Goal: Navigation & Orientation: Find specific page/section

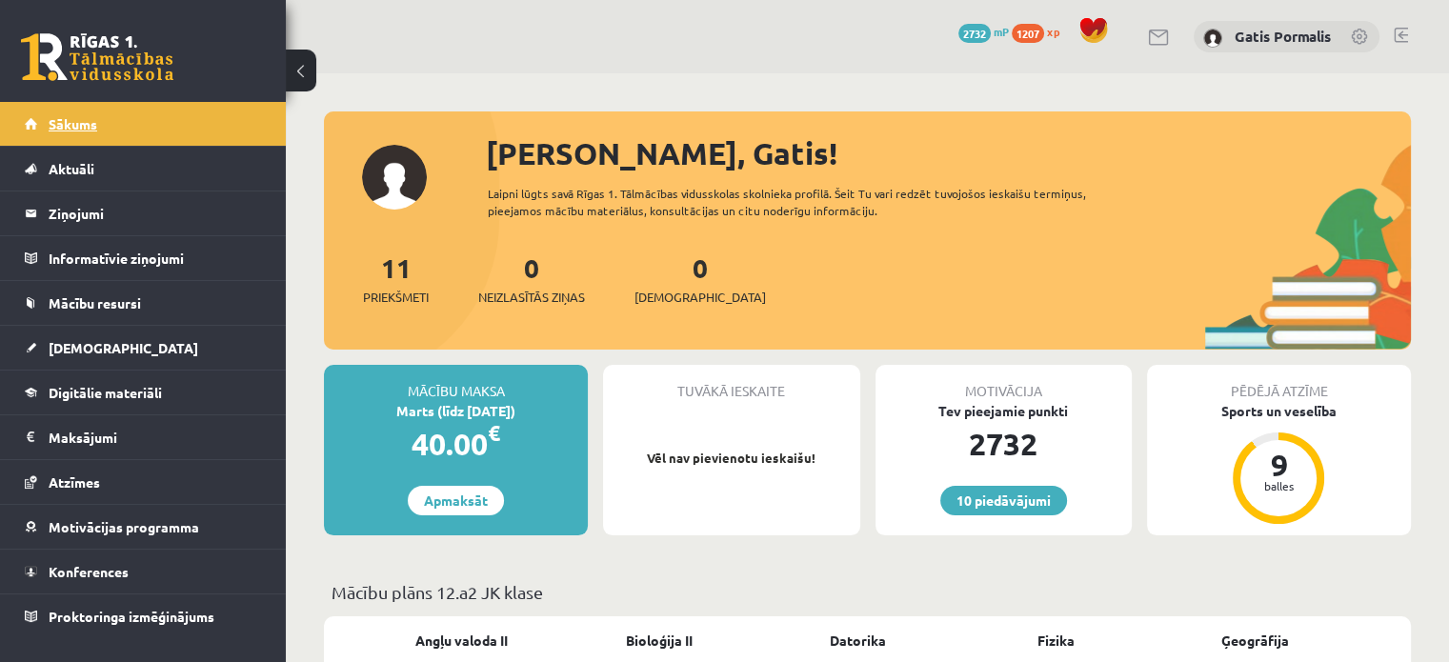
click at [67, 128] on span "Sākums" at bounding box center [73, 123] width 49 height 17
click at [65, 343] on span "[DEMOGRAPHIC_DATA]" at bounding box center [124, 347] width 150 height 17
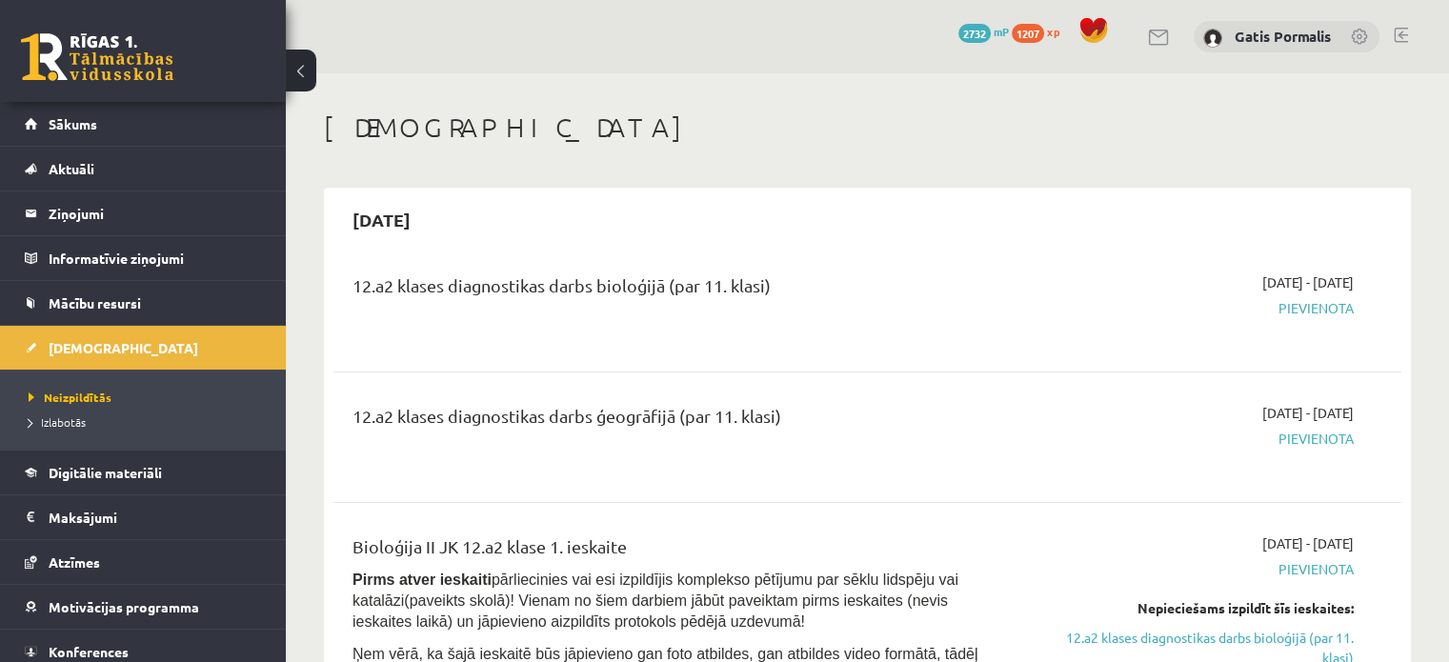
scroll to position [1224, 0]
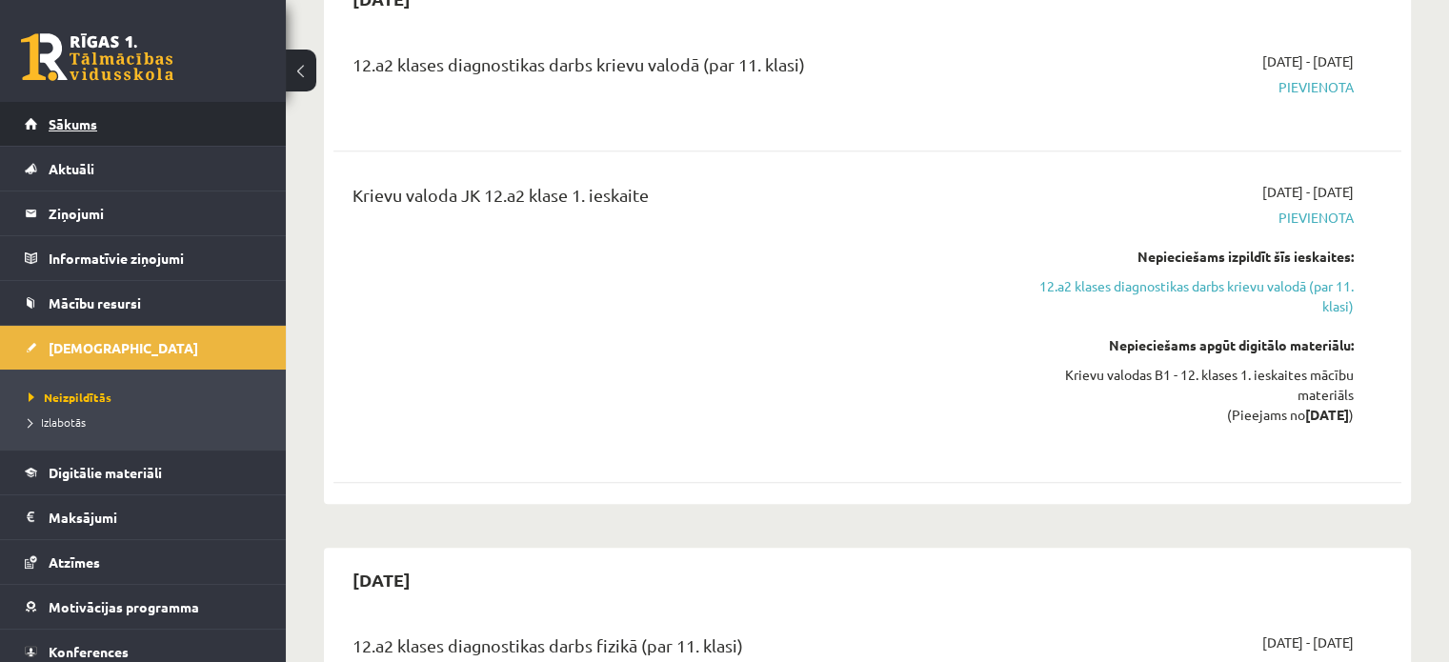
click at [74, 126] on span "Sākums" at bounding box center [73, 123] width 49 height 17
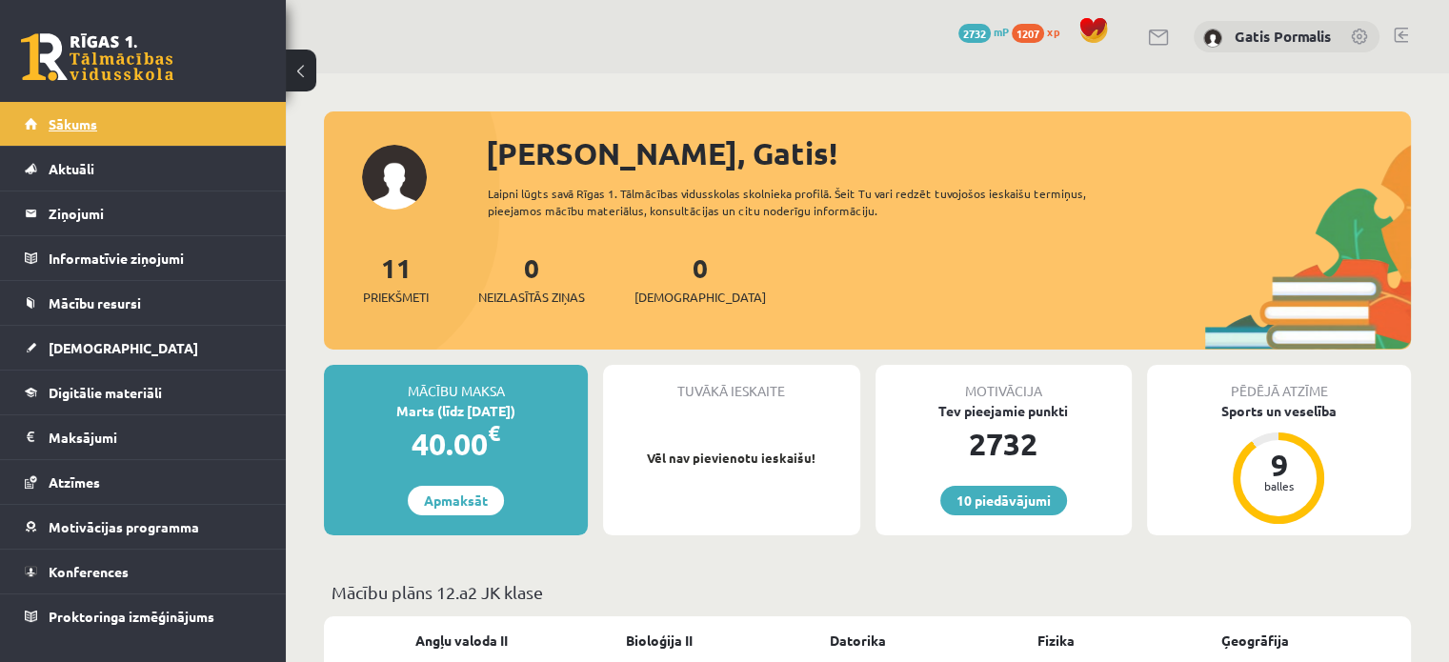
click at [84, 127] on span "Sākums" at bounding box center [73, 123] width 49 height 17
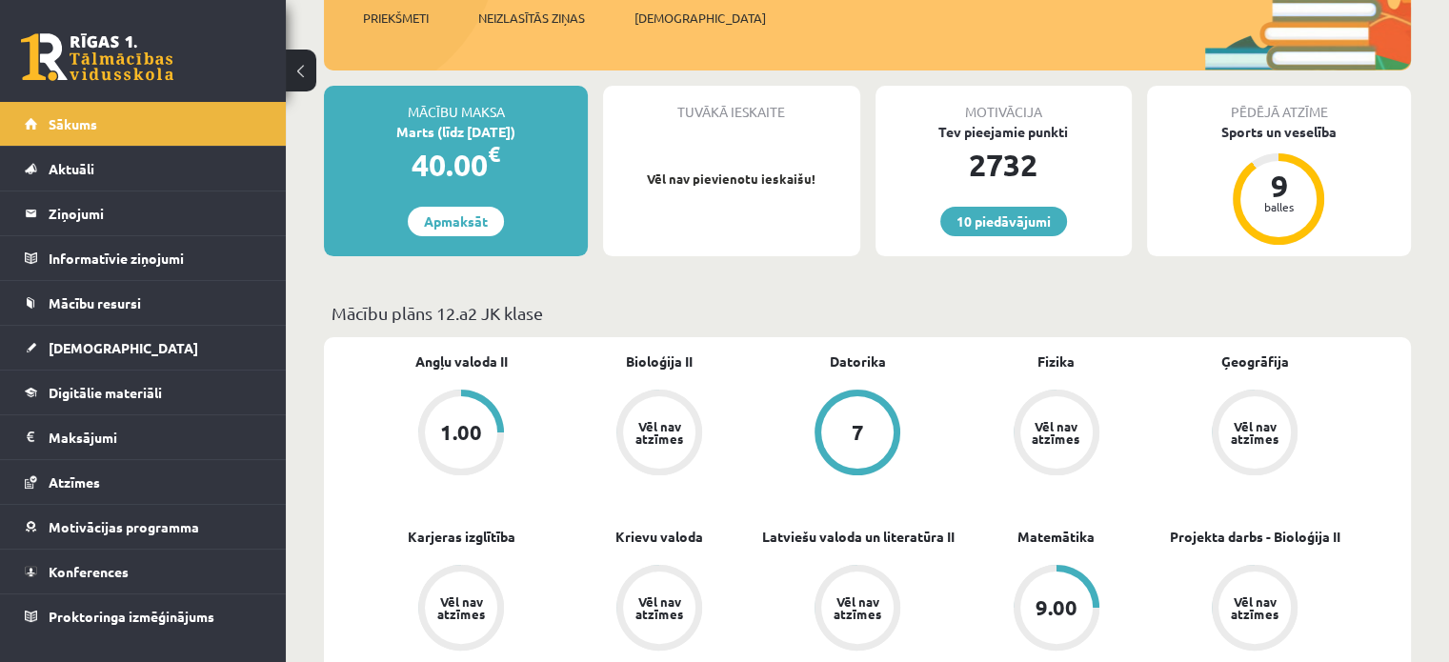
scroll to position [254, 0]
